Goal: Task Accomplishment & Management: Use online tool/utility

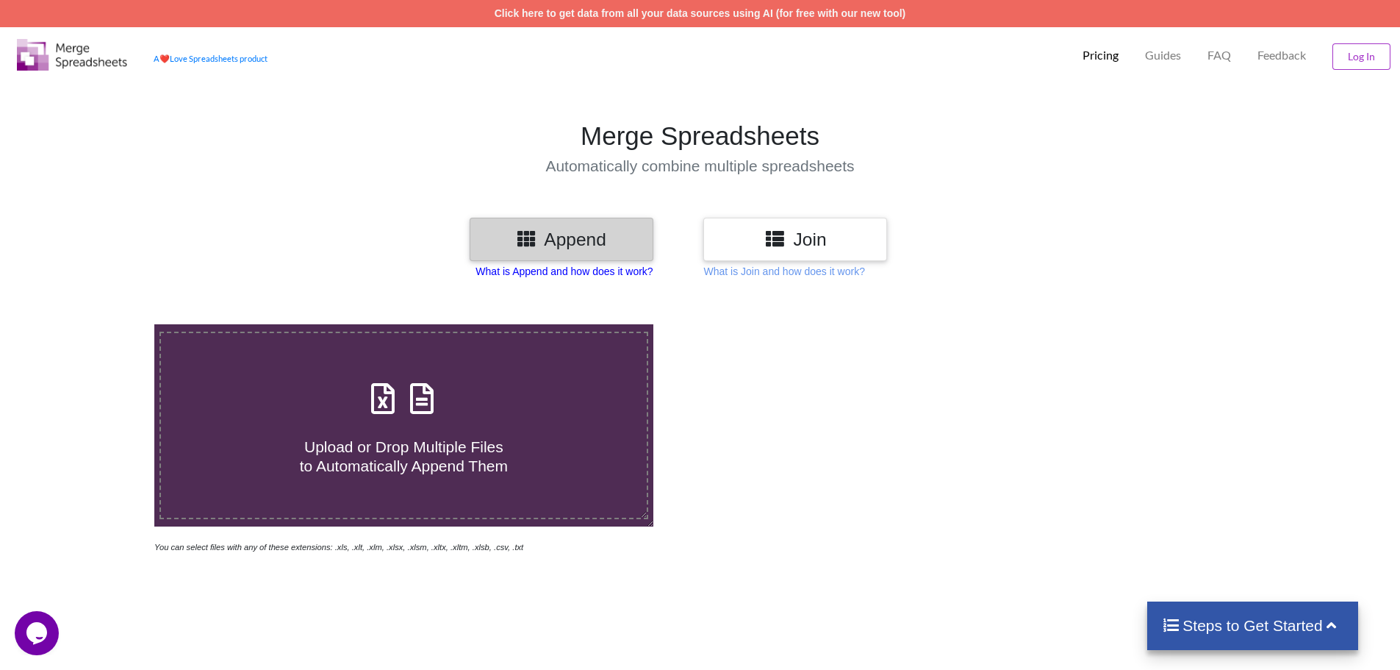
click at [638, 274] on p "What is Append and how does it work?" at bounding box center [564, 271] width 177 height 15
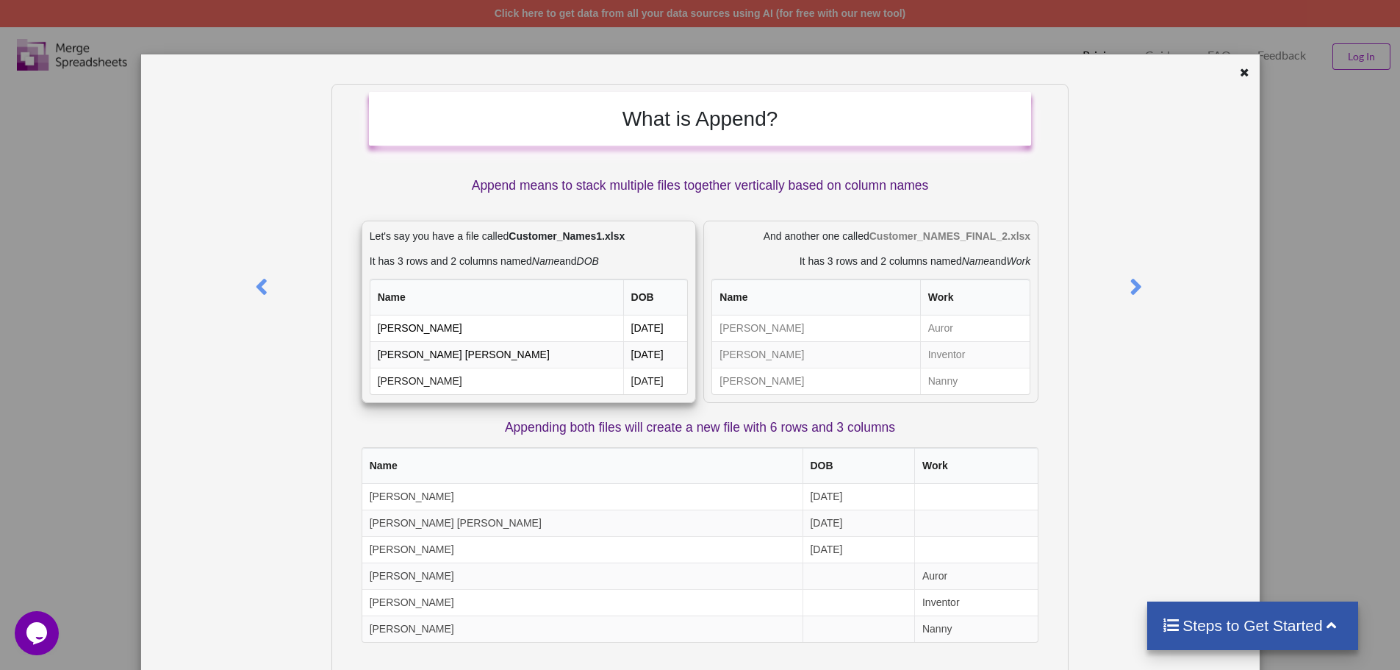
drag, startPoint x: 388, startPoint y: 323, endPoint x: 646, endPoint y: 344, distance: 258.8
click at [646, 344] on tbody "[PERSON_NAME] [DATE] [PERSON_NAME] [PERSON_NAME] [DATE] [PERSON_NAME] [DATE]" at bounding box center [529, 354] width 318 height 79
click at [637, 369] on td "[DATE]" at bounding box center [655, 380] width 65 height 26
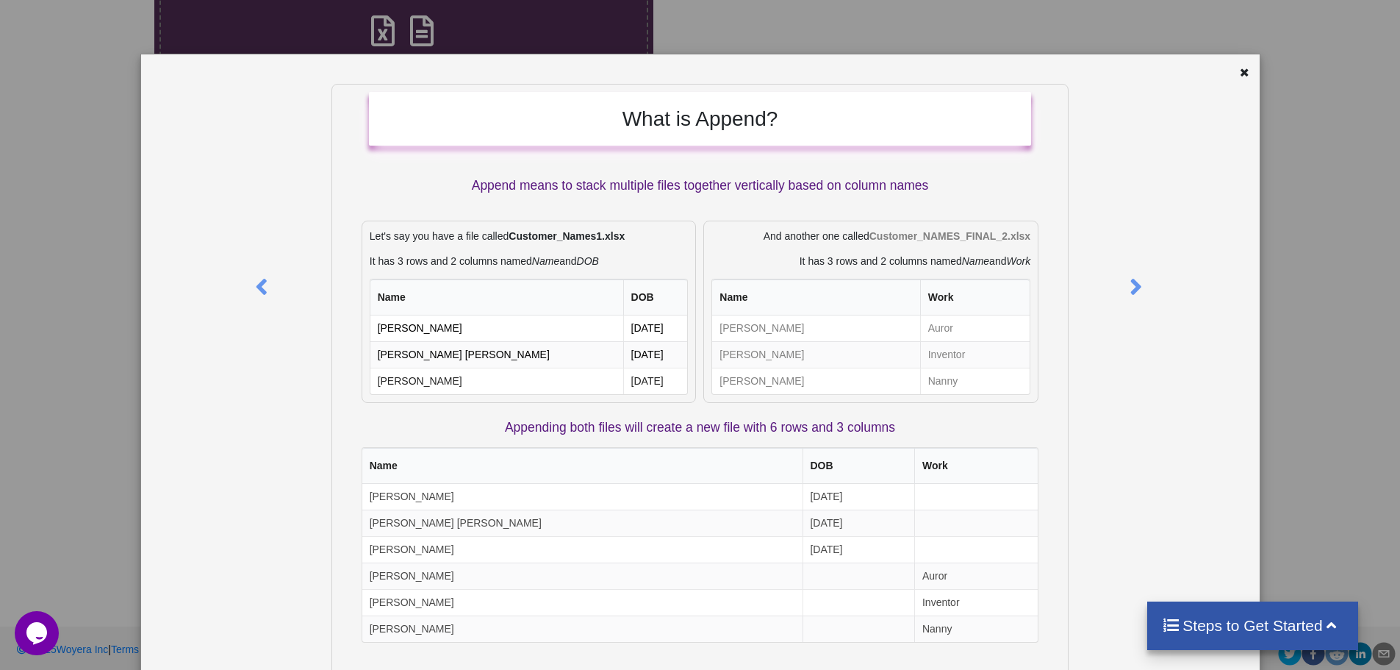
click at [1112, 281] on div at bounding box center [1165, 410] width 186 height 652
click at [1121, 279] on icon at bounding box center [1136, 281] width 30 height 26
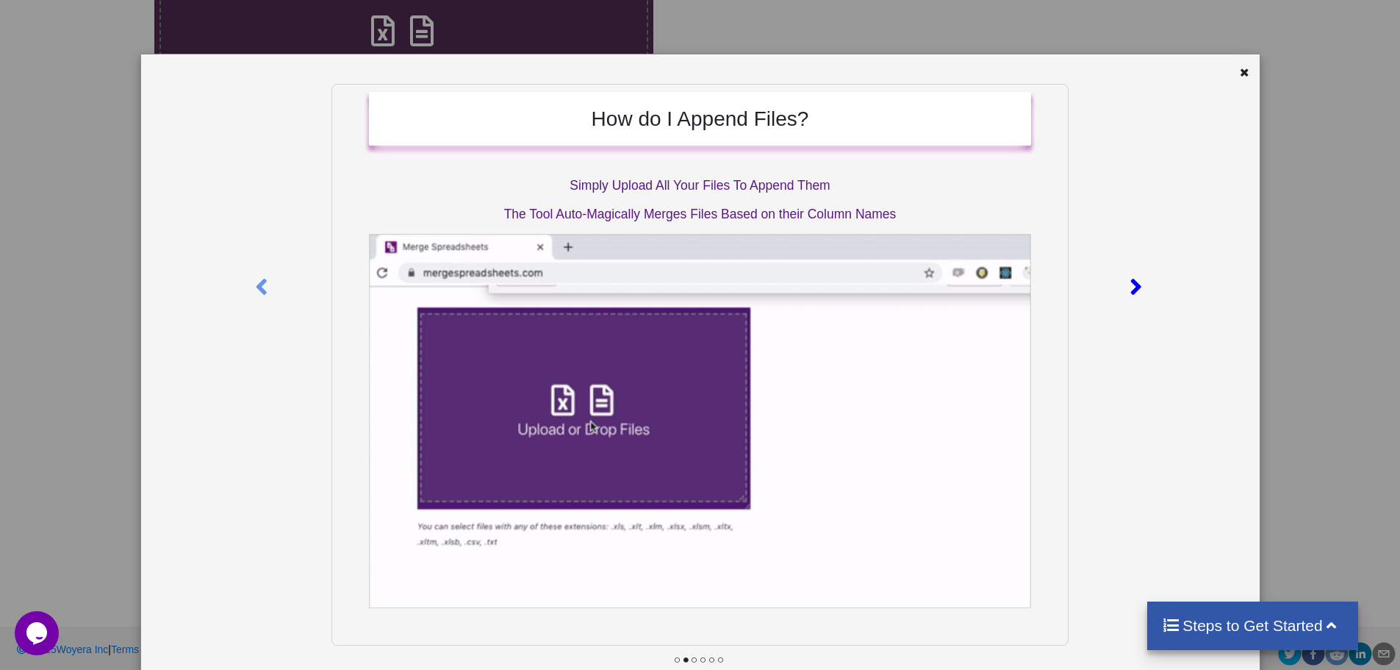
click at [1121, 279] on icon at bounding box center [1136, 281] width 30 height 26
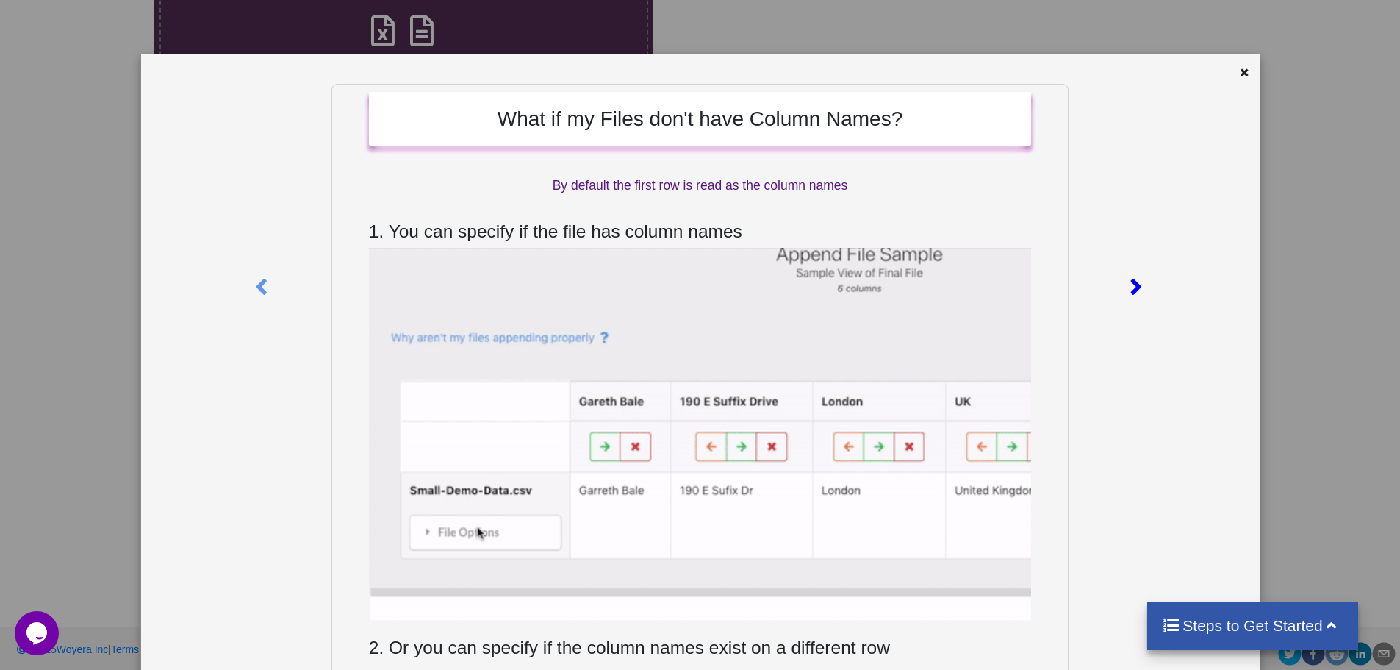
click at [1121, 279] on icon at bounding box center [1136, 281] width 30 height 26
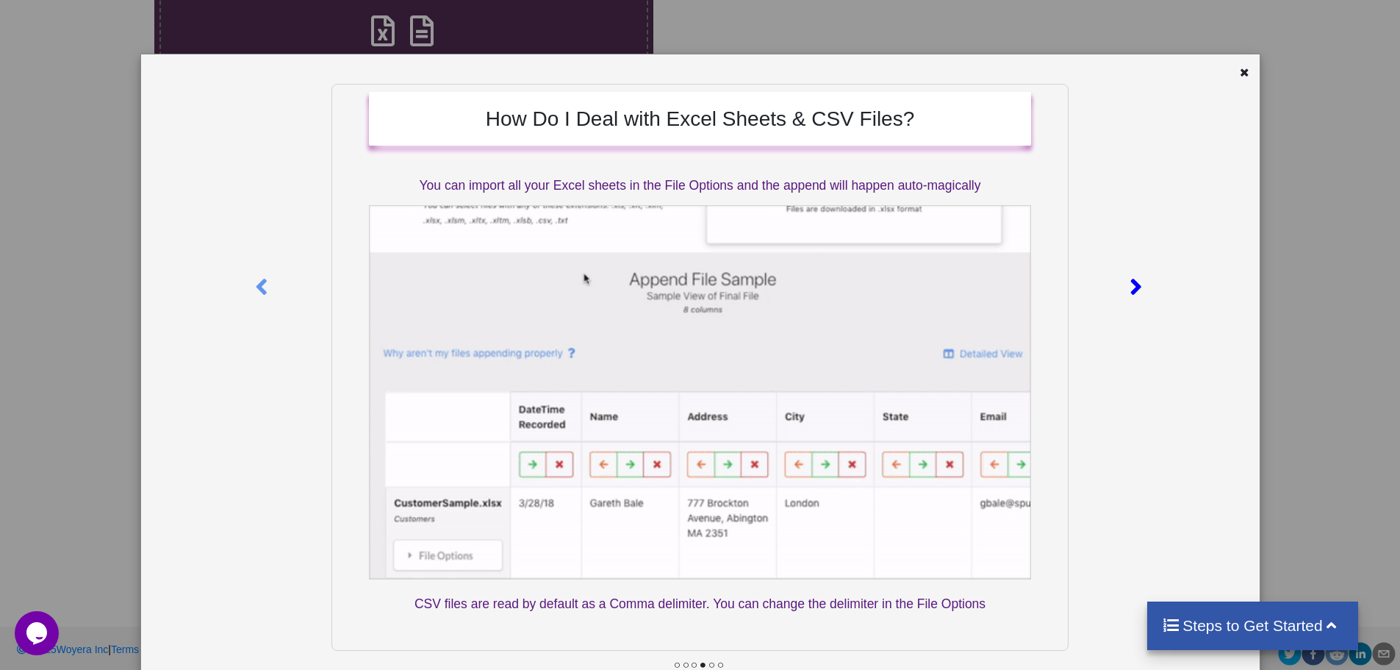
click at [1121, 279] on icon at bounding box center [1136, 281] width 30 height 26
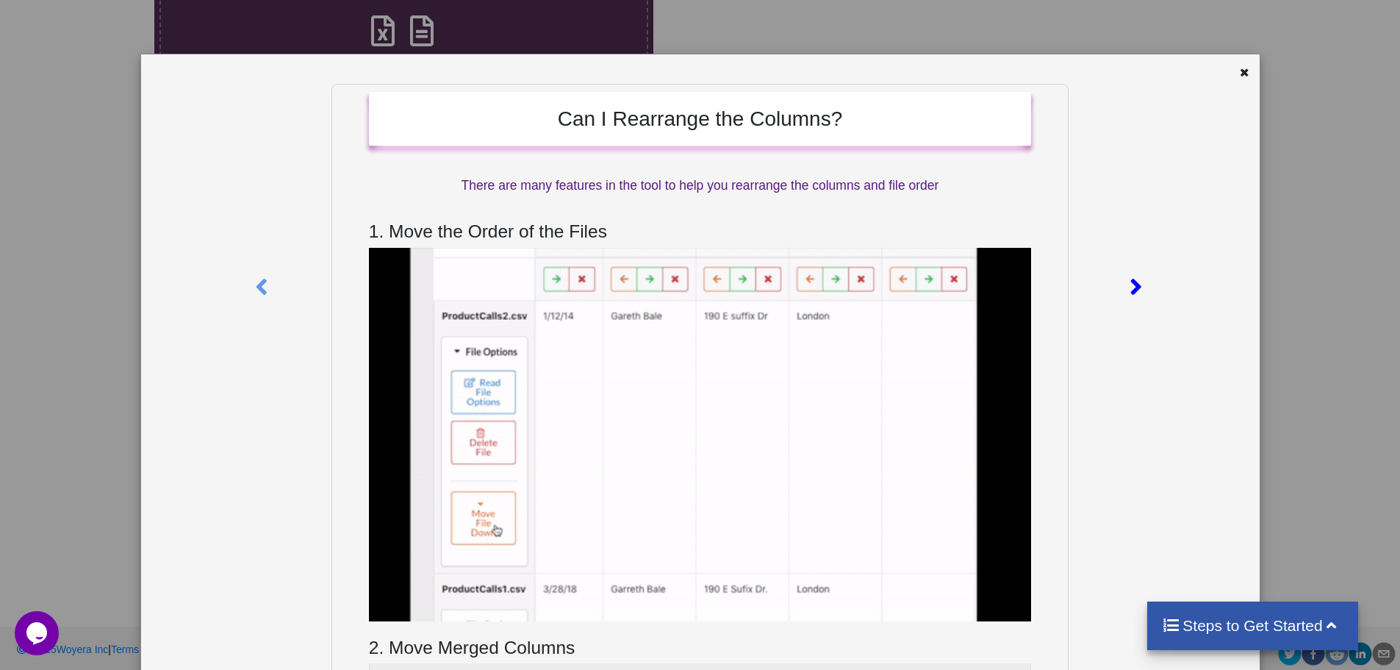
click at [1121, 279] on icon at bounding box center [1136, 281] width 30 height 26
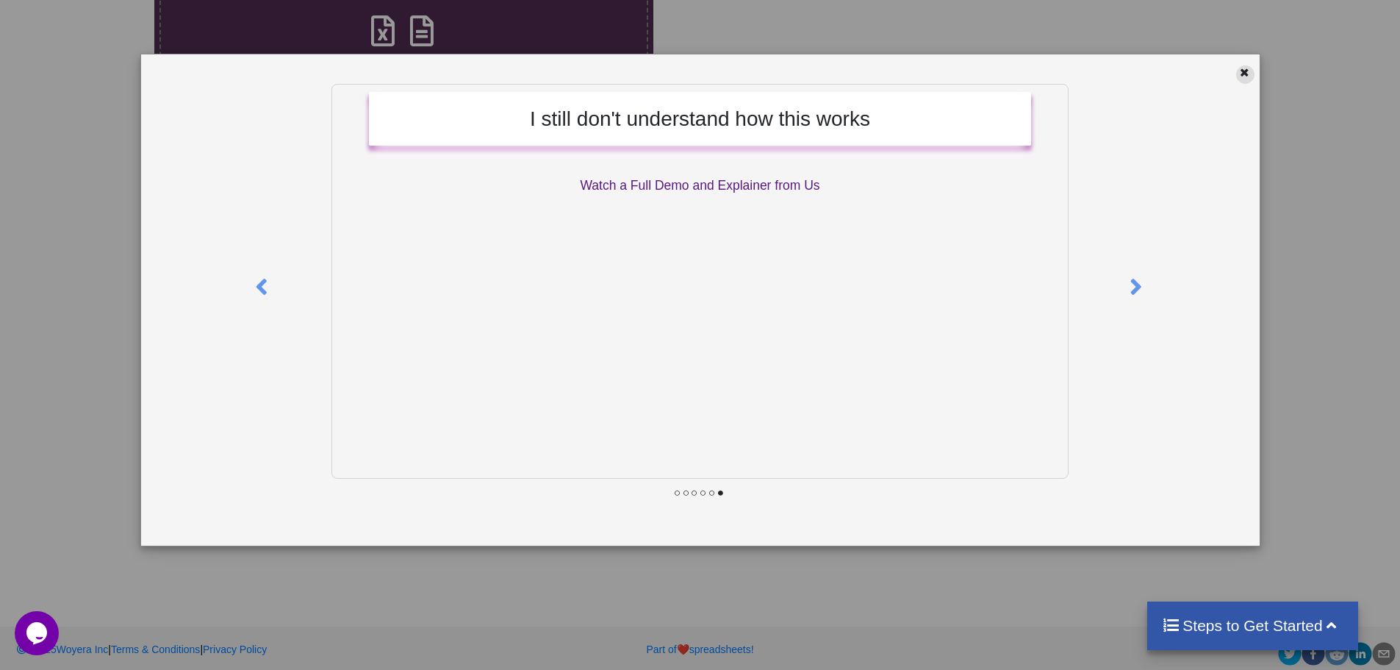
click at [1244, 69] on icon at bounding box center [1244, 70] width 12 height 10
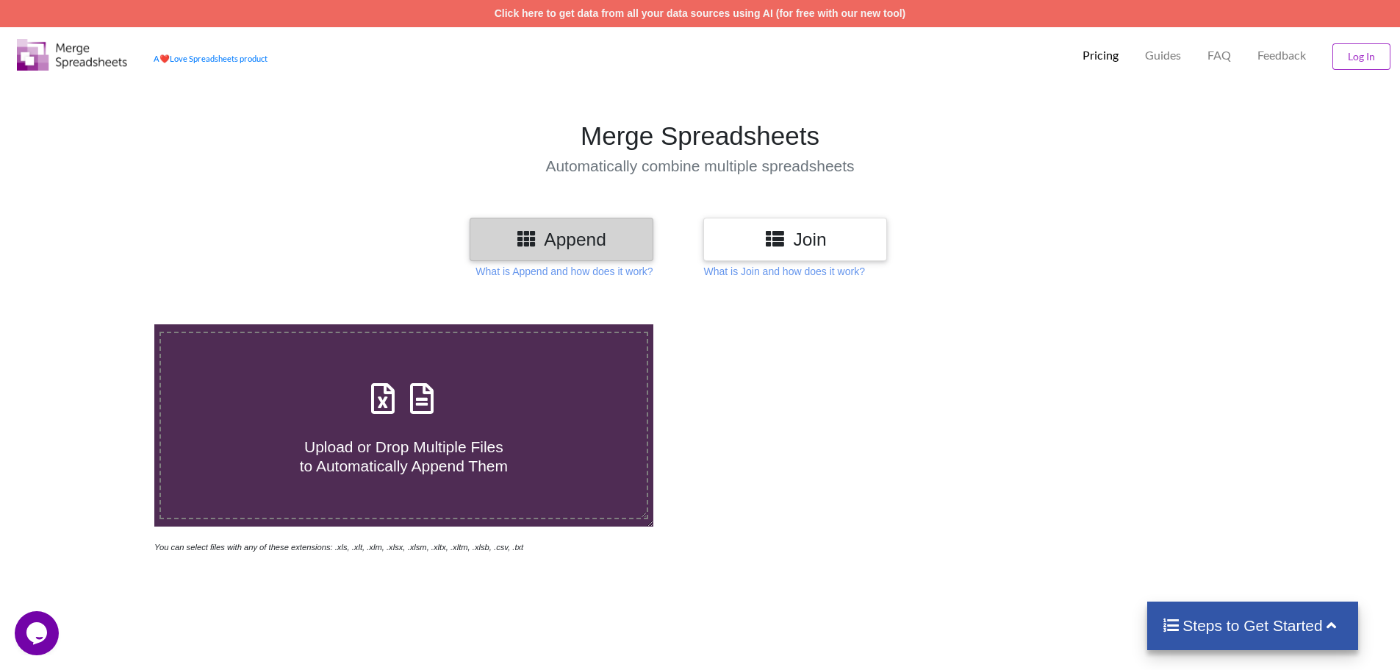
click at [772, 246] on icon at bounding box center [774, 238] width 21 height 18
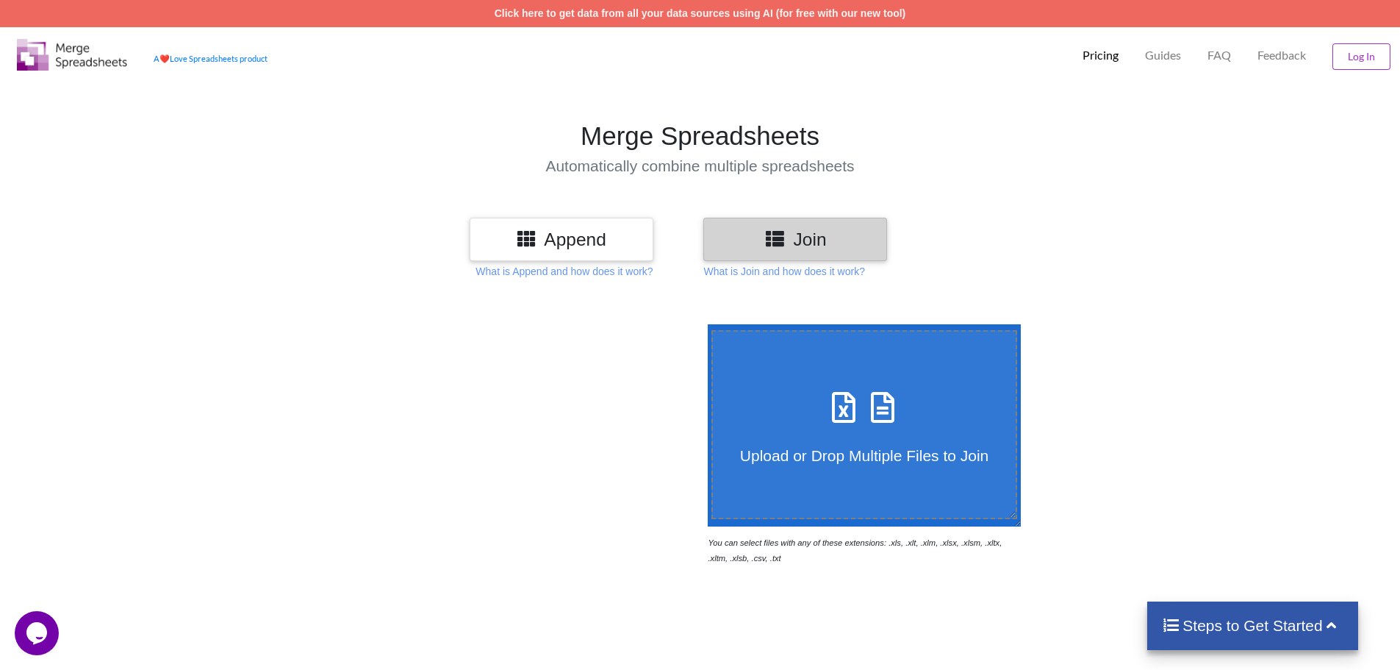
click at [620, 252] on div "Append" at bounding box center [562, 239] width 184 height 43
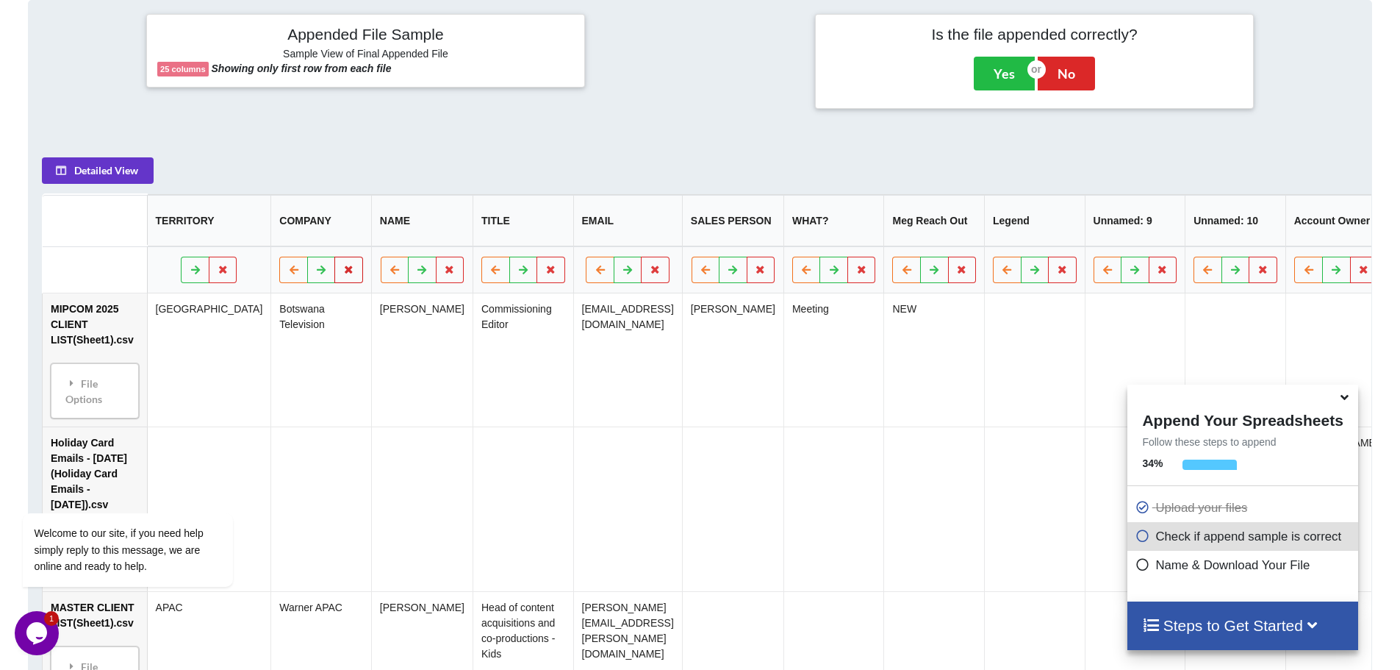
scroll to position [673, 0]
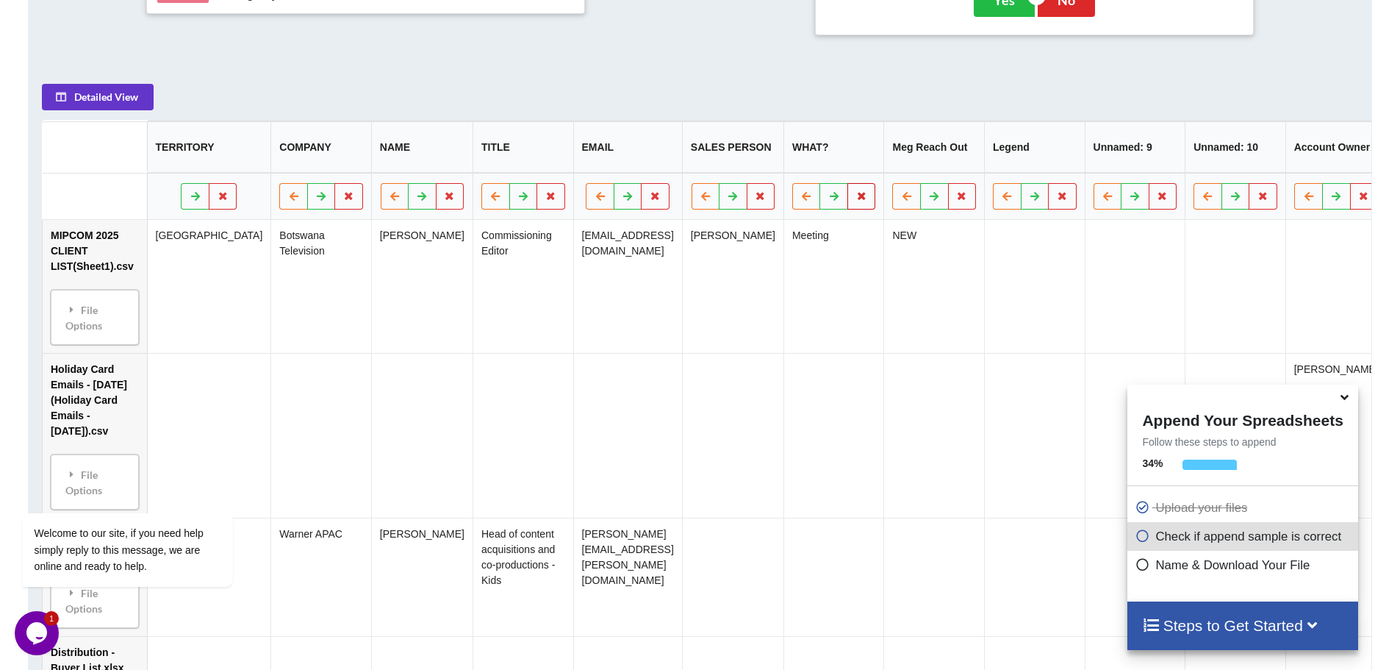
click at [855, 200] on icon at bounding box center [861, 195] width 12 height 9
click at [681, 157] on button "Delete Column" at bounding box center [702, 160] width 98 height 26
click at [855, 200] on icon at bounding box center [861, 195] width 12 height 9
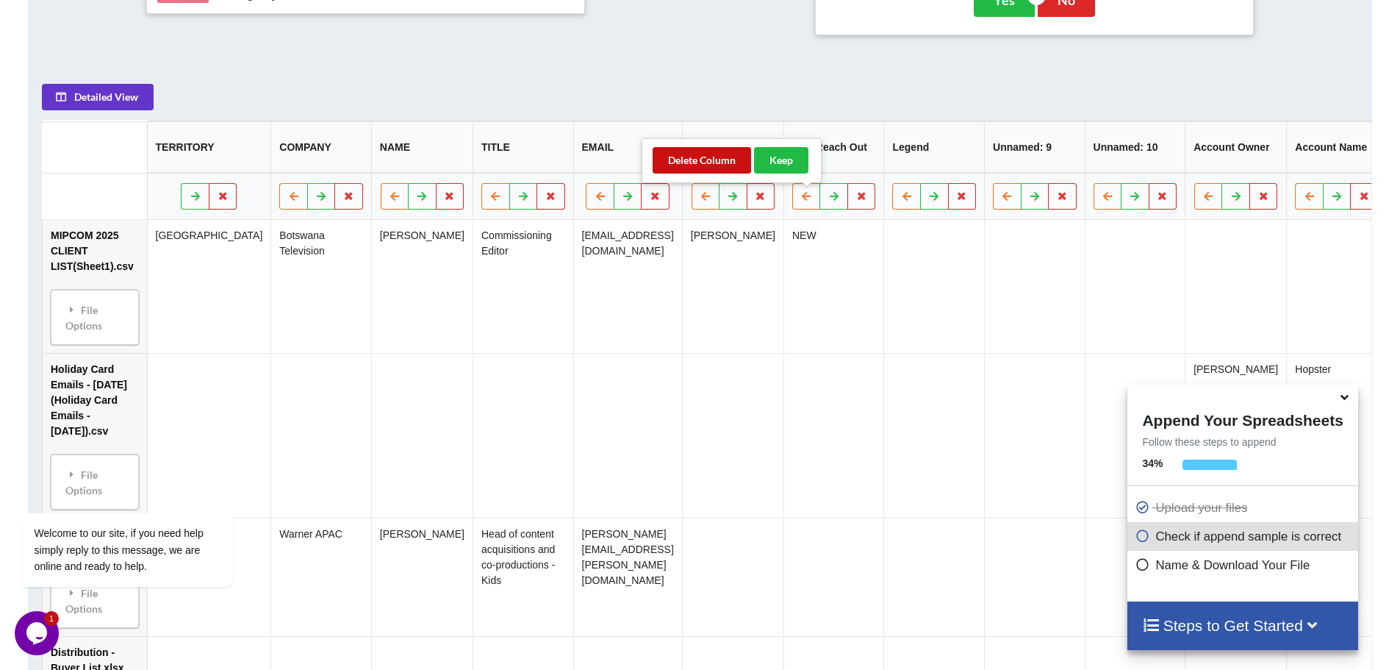
click at [714, 154] on button "Delete Column" at bounding box center [702, 160] width 98 height 26
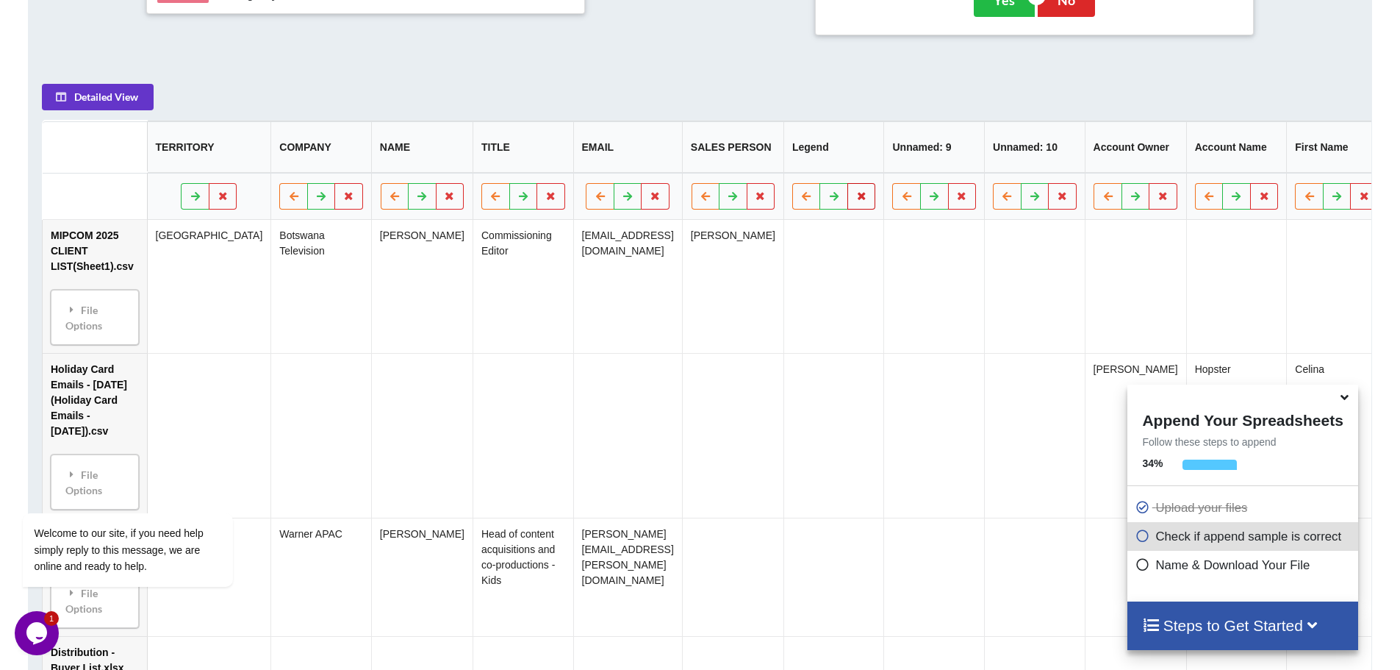
click at [855, 200] on icon at bounding box center [861, 195] width 12 height 9
click at [688, 148] on button "Delete Column" at bounding box center [702, 160] width 98 height 26
click at [1342, 397] on icon at bounding box center [1344, 394] width 15 height 13
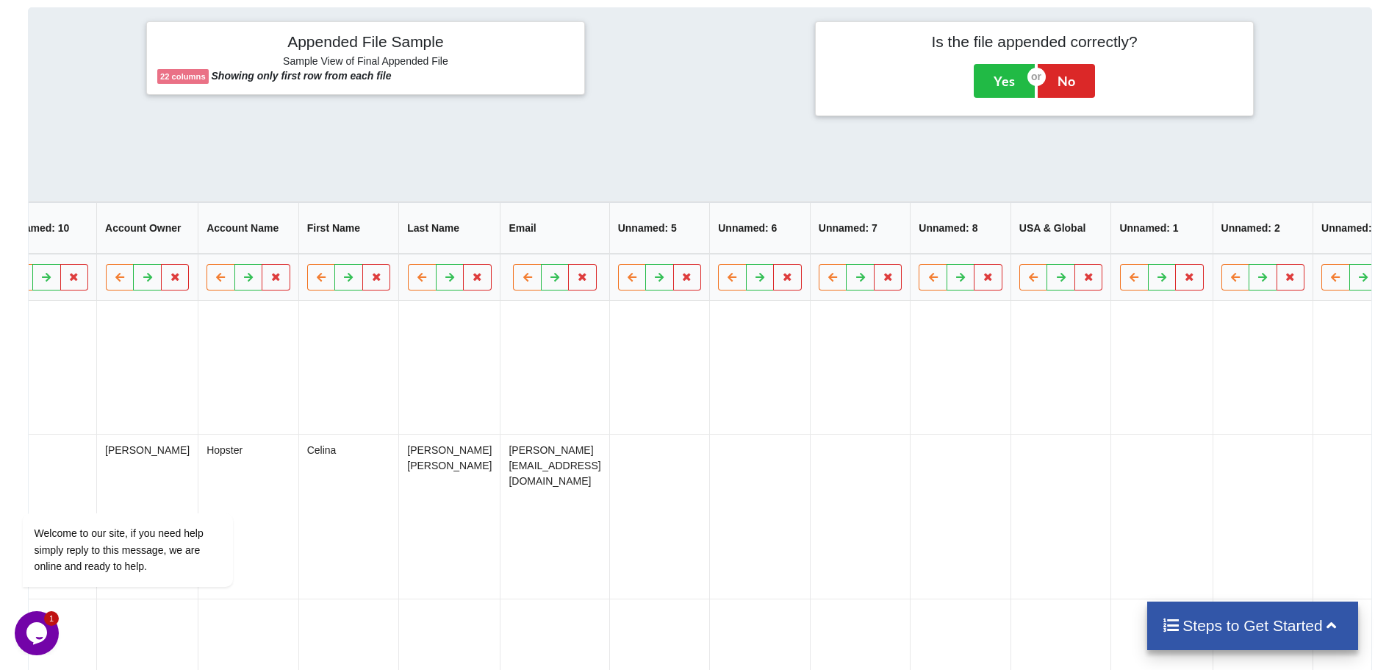
scroll to position [0, 970]
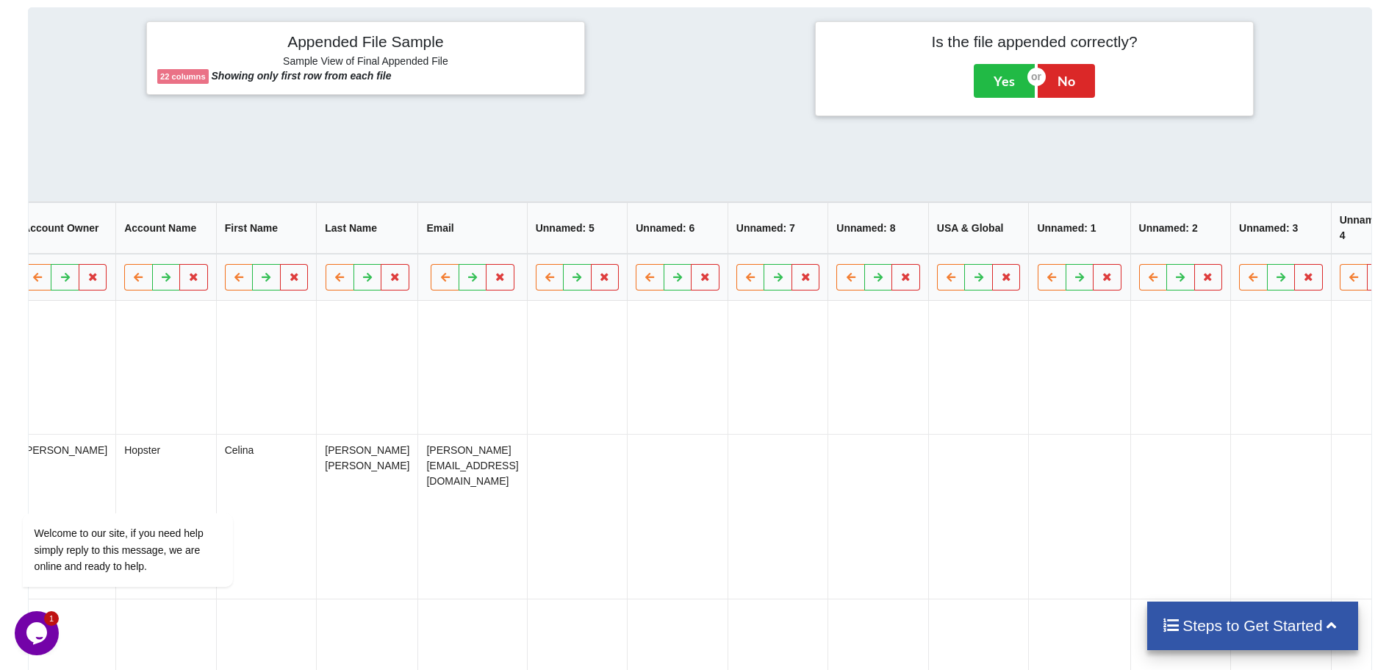
click at [1149, 238] on th "Unnamed: 2" at bounding box center [1180, 227] width 101 height 51
click at [1213, 370] on tr "MIPCOM 2025 CLIENT LIST(Sheet1).csv File Options File Options Delete File Move …" at bounding box center [237, 367] width 2331 height 133
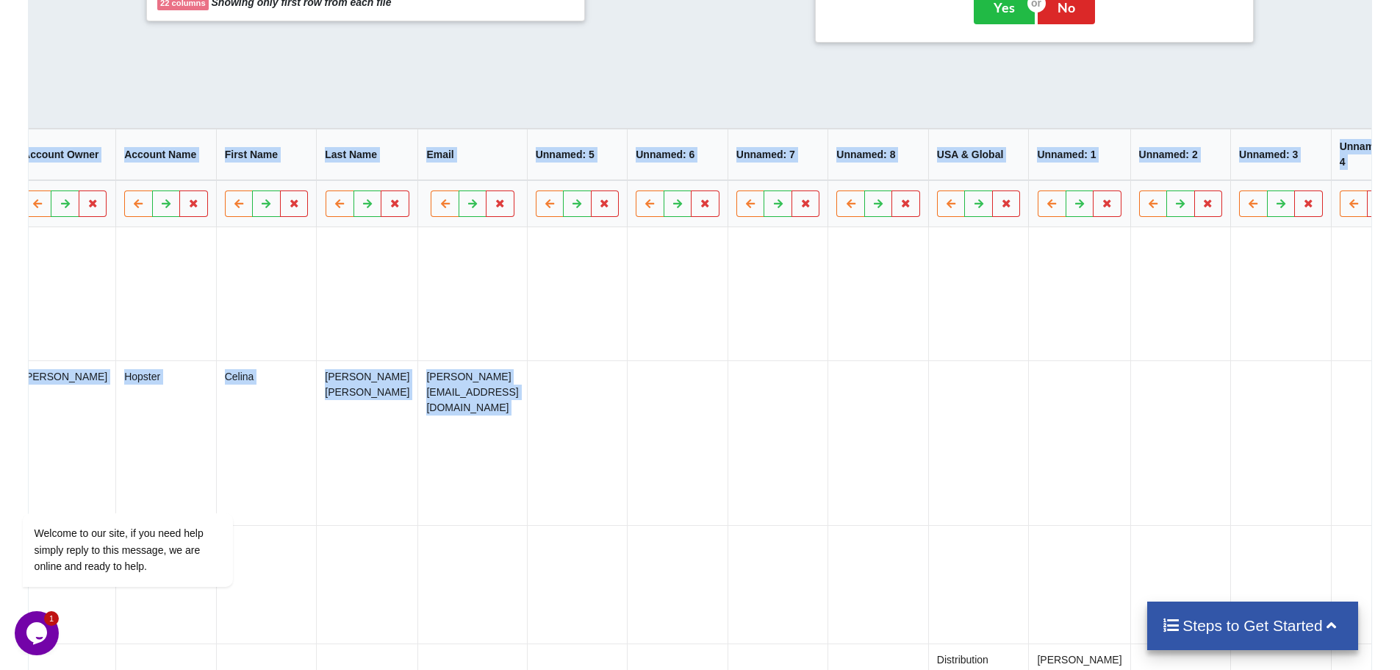
drag, startPoint x: 907, startPoint y: 88, endPoint x: 722, endPoint y: 108, distance: 185.5
click at [722, 108] on div "Detailed View TERRITORY COMPANY NAME TITLE EMAIL SALES PERSON Unnamed: 9 Unname…" at bounding box center [700, 435] width 1343 height 715
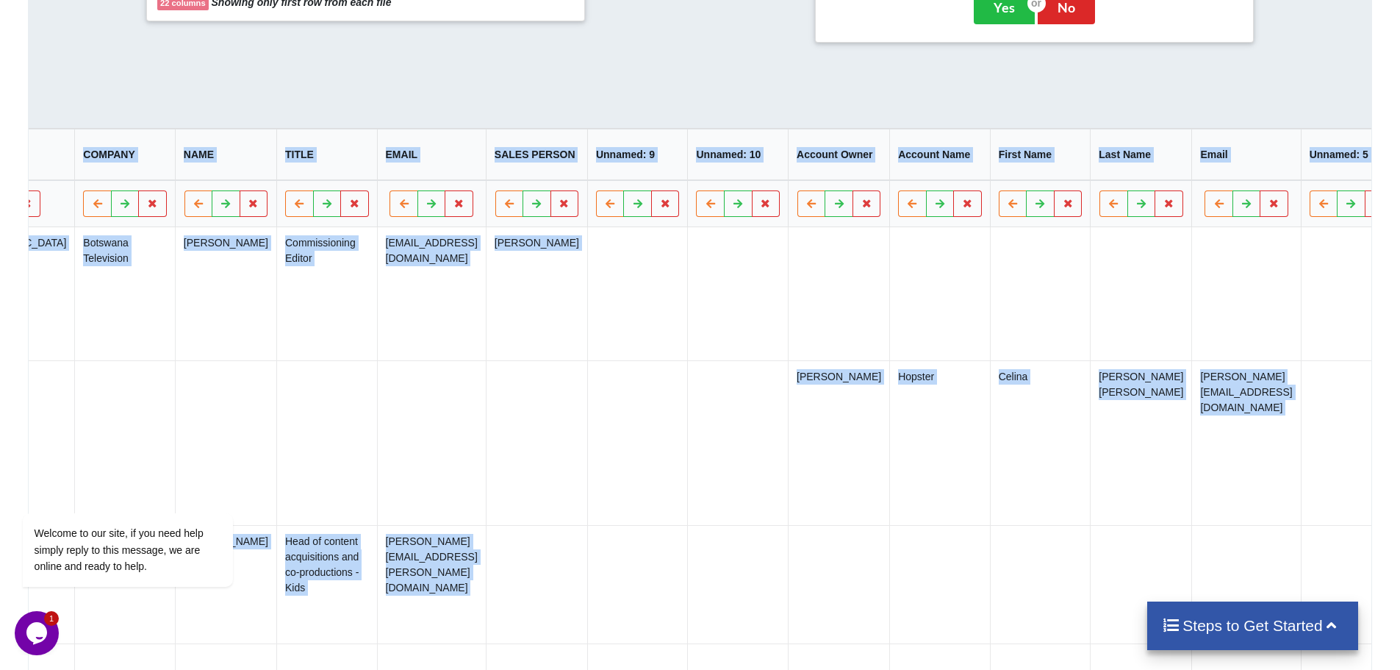
scroll to position [0, 350]
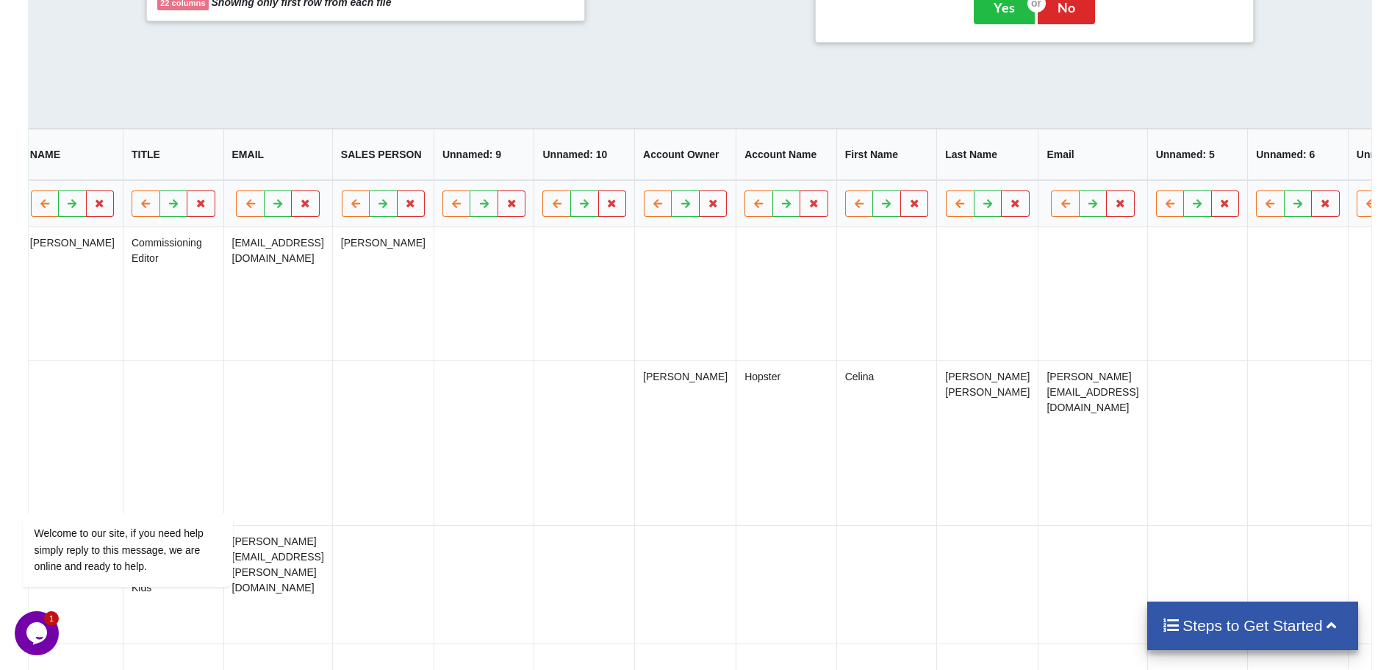
drag, startPoint x: 625, startPoint y: 87, endPoint x: 167, endPoint y: 112, distance: 458.6
click at [167, 112] on div "Detailed View TERRITORY COMPANY NAME TITLE EMAIL SALES PERSON Unnamed: 9 Unname…" at bounding box center [700, 435] width 1343 height 715
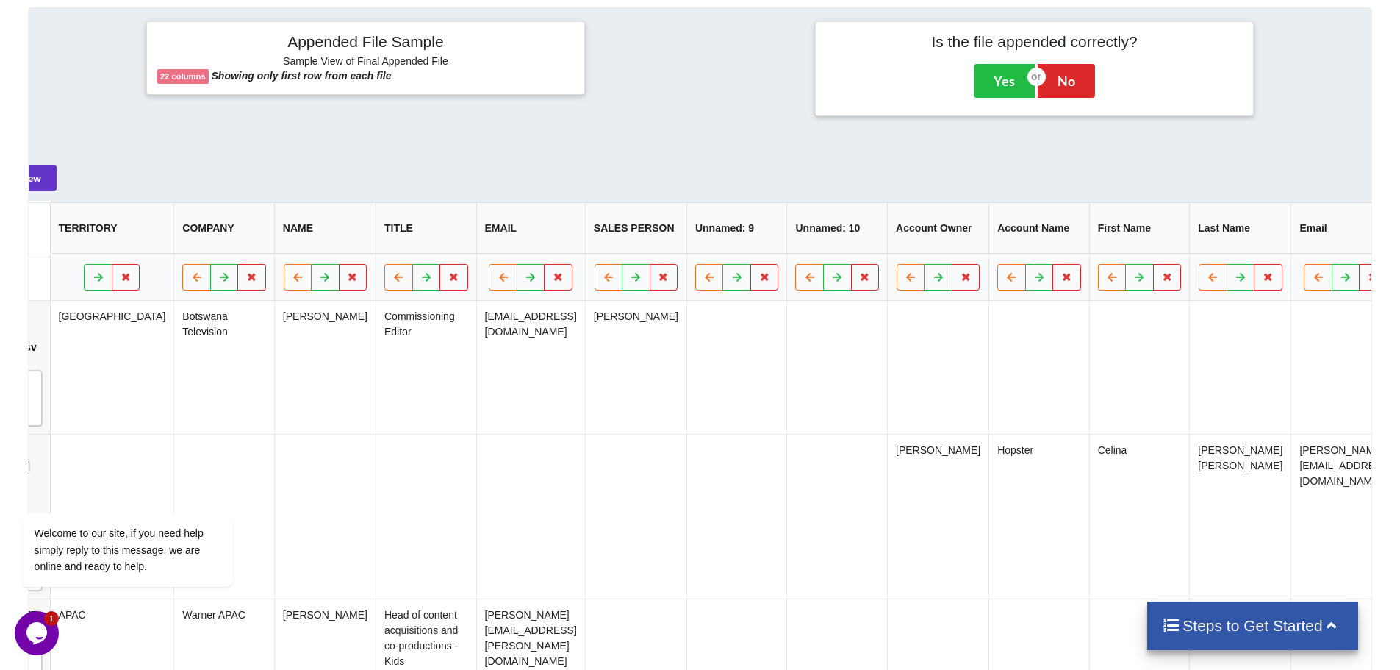
scroll to position [0, 0]
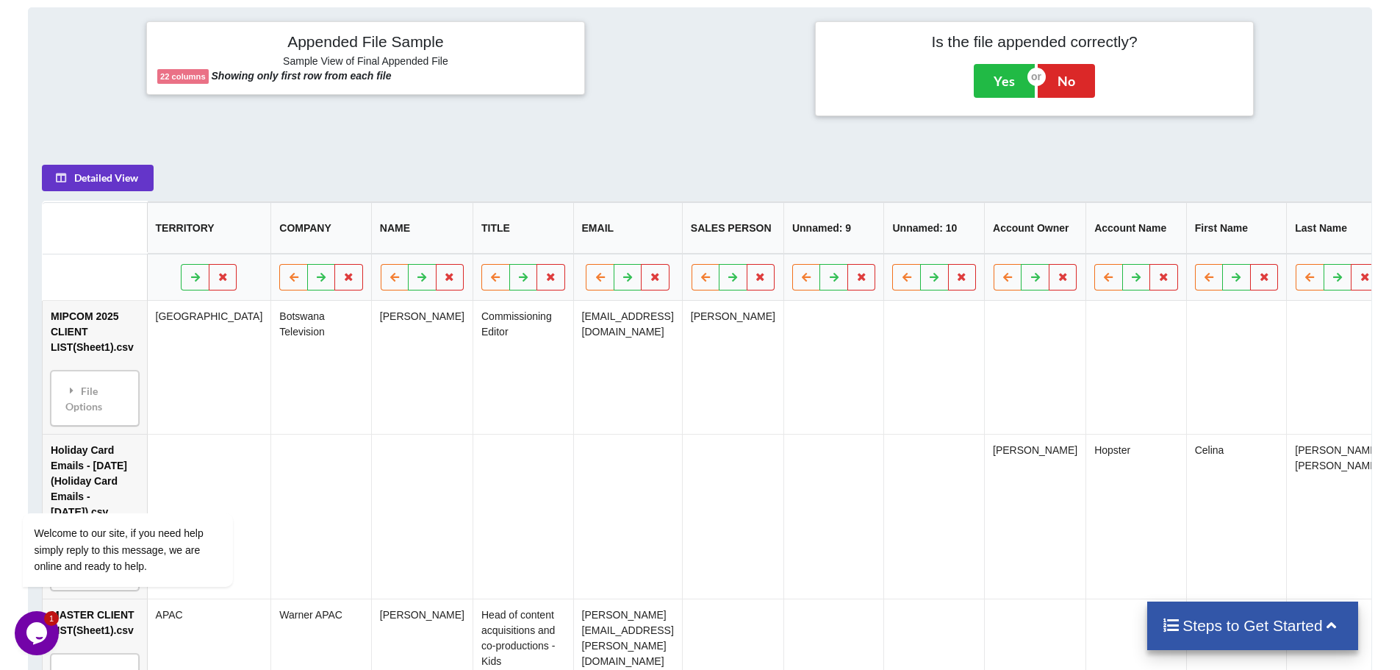
click at [193, 75] on b "22 columns" at bounding box center [183, 76] width 46 height 9
click at [368, 73] on b "Showing only first row from each file" at bounding box center [302, 76] width 180 height 12
click at [104, 191] on button "Detailed View" at bounding box center [98, 178] width 112 height 26
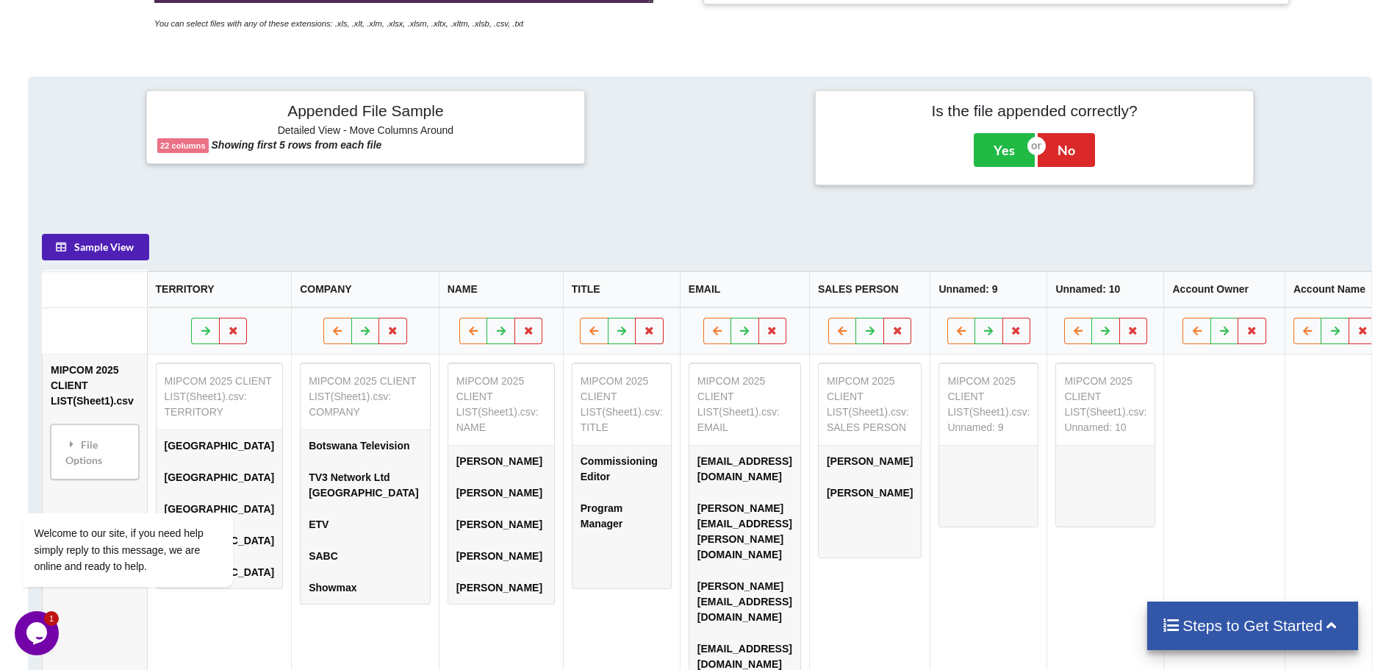
scroll to position [519, 0]
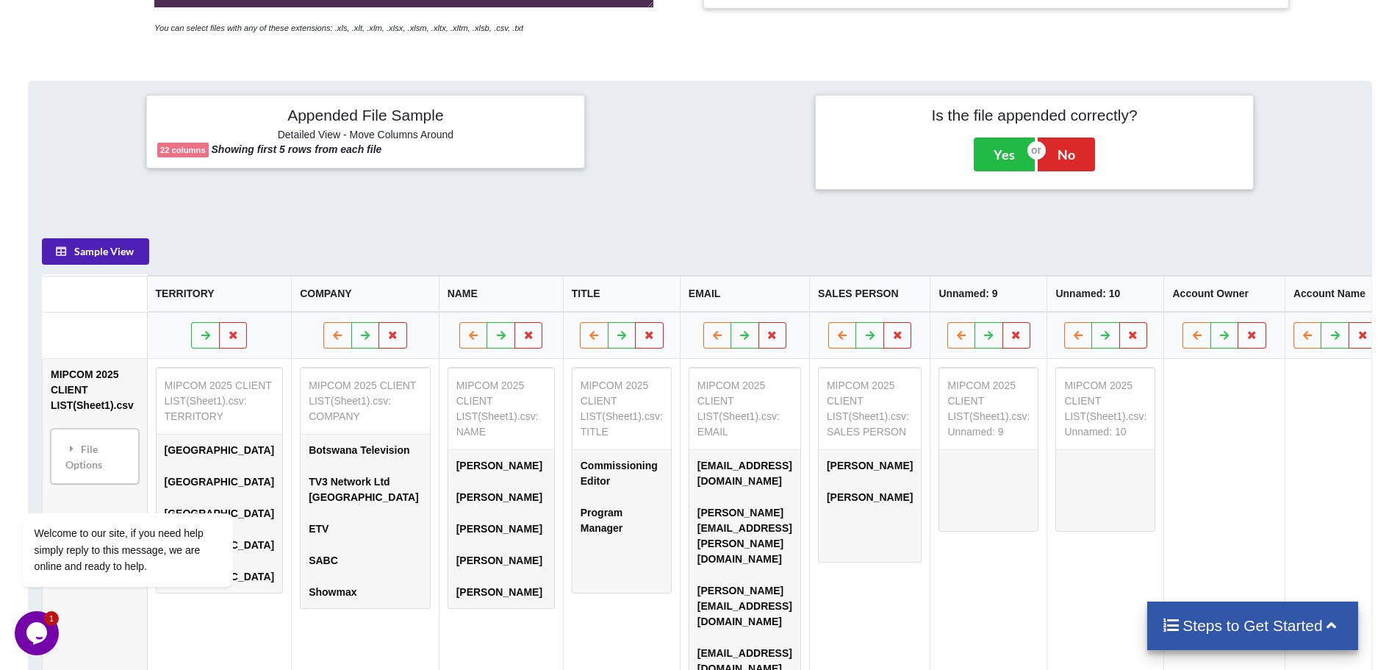
click at [71, 258] on button "Sample View" at bounding box center [95, 251] width 107 height 26
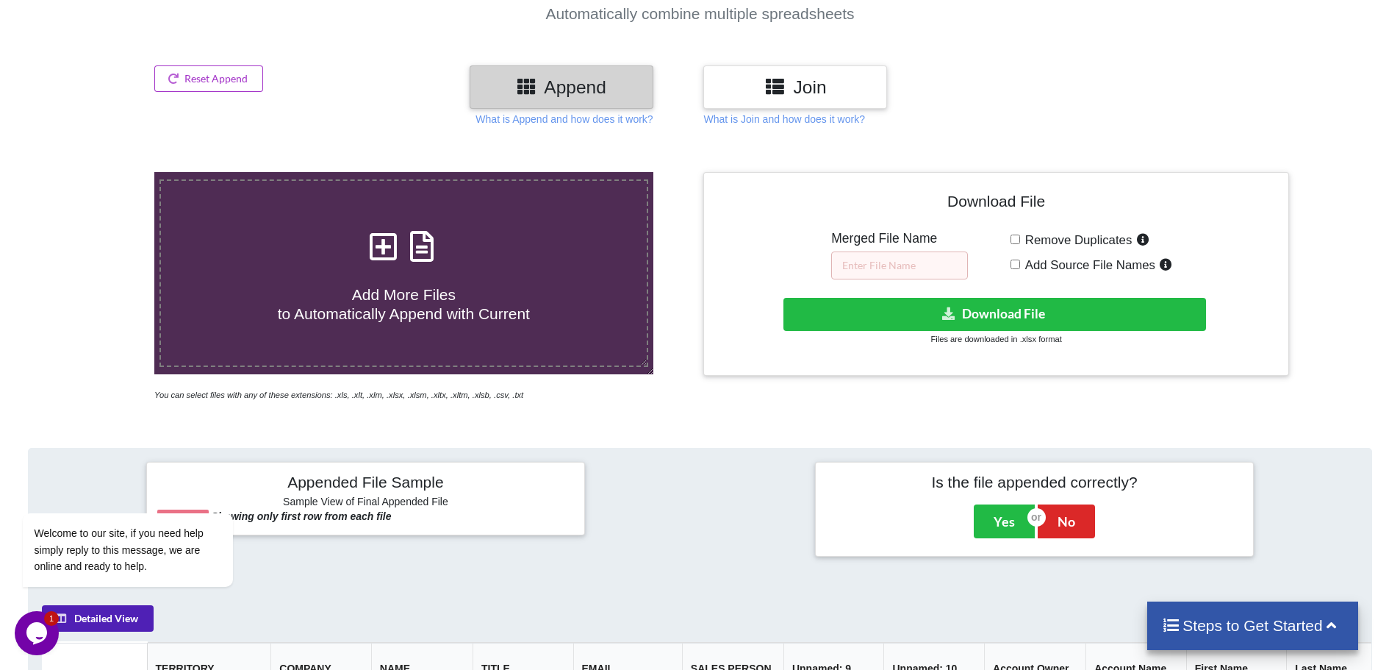
scroll to position [151, 0]
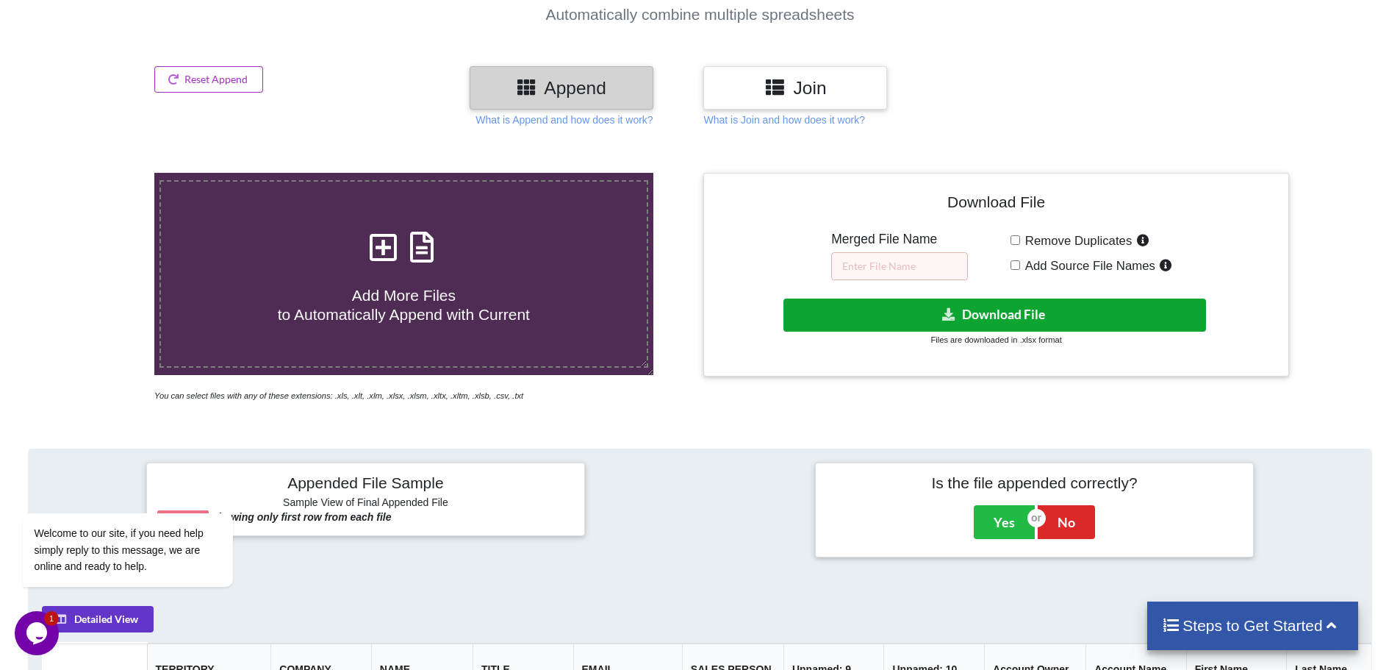
click at [1018, 323] on button "Download File" at bounding box center [994, 314] width 423 height 33
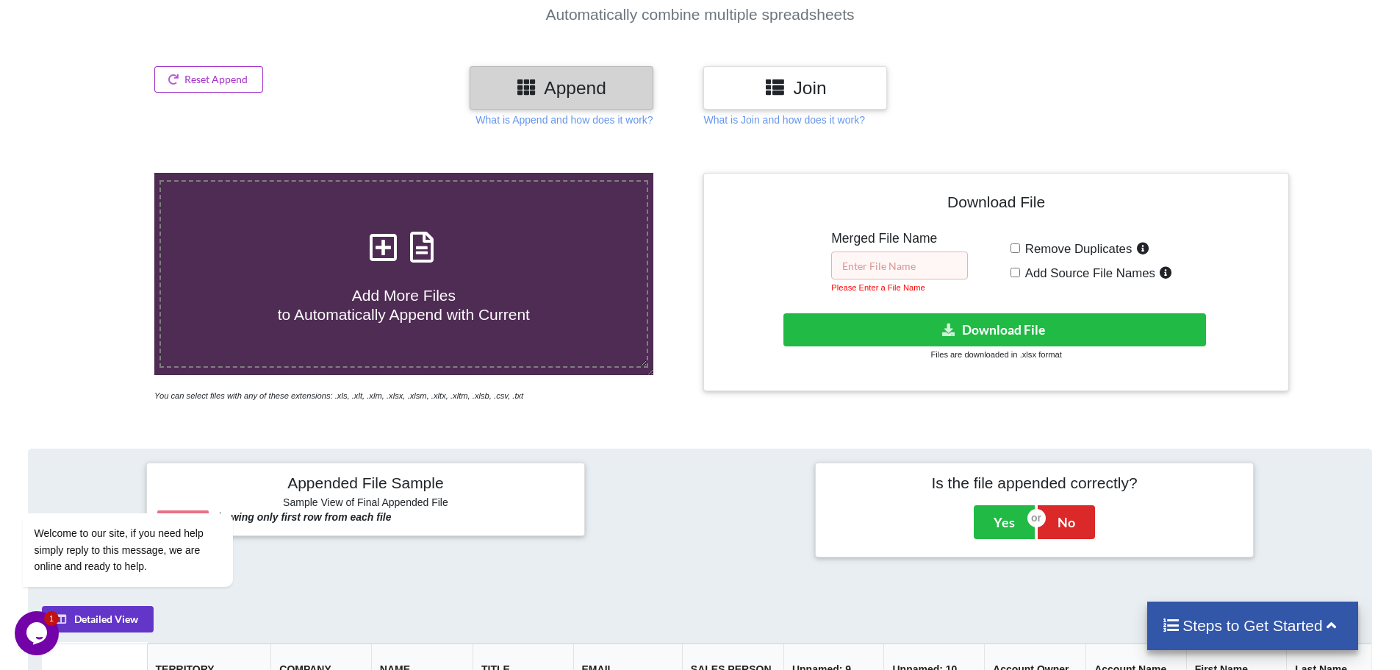
click at [897, 264] on input "text" at bounding box center [899, 265] width 137 height 28
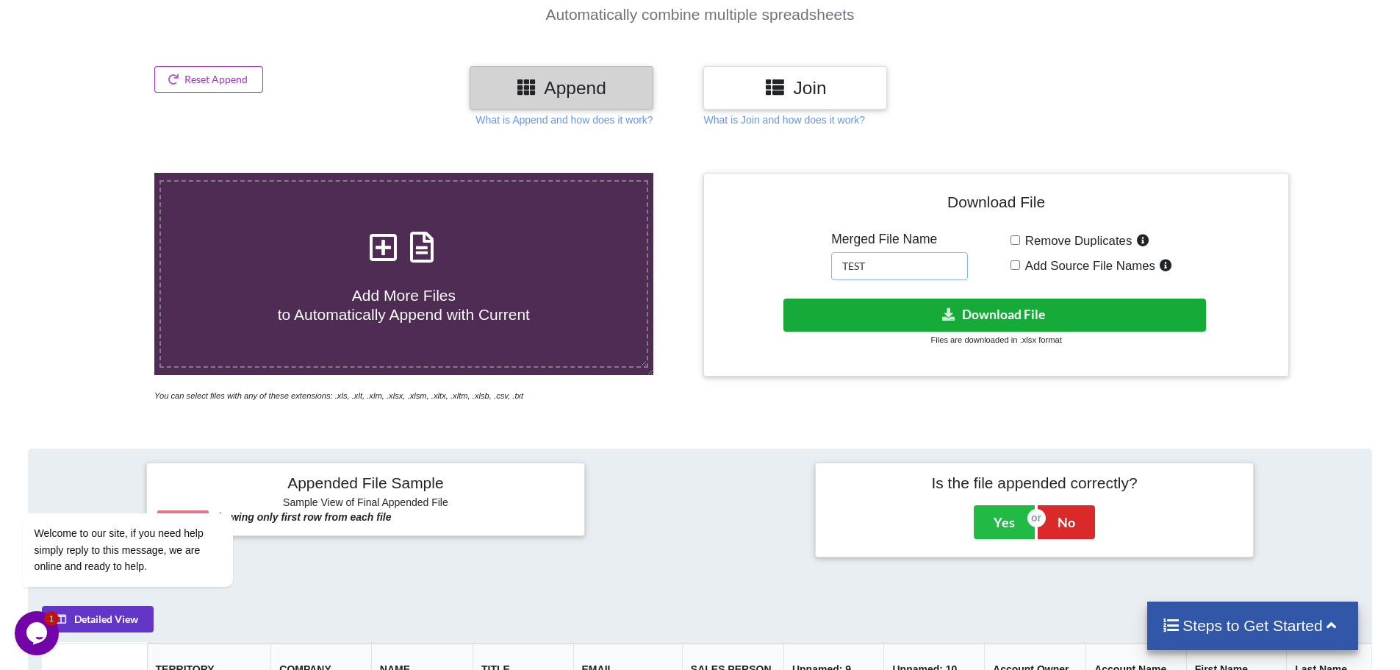
type input "TEST"
click at [1012, 317] on button "Download File" at bounding box center [994, 314] width 423 height 33
